Goal: Information Seeking & Learning: Check status

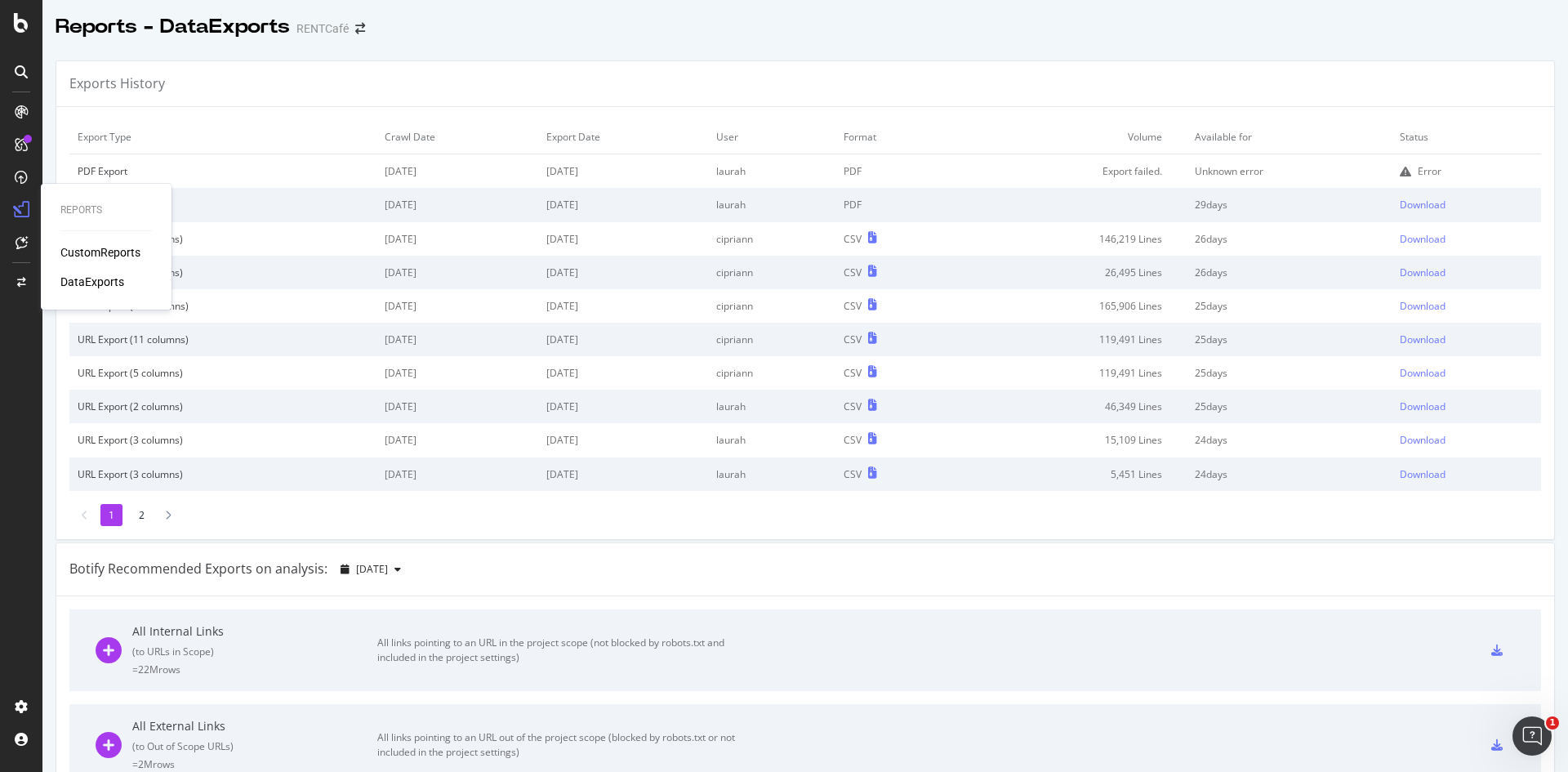
click at [112, 255] on div "CustomReports" at bounding box center [100, 252] width 80 height 16
